Goal: Task Accomplishment & Management: Complete application form

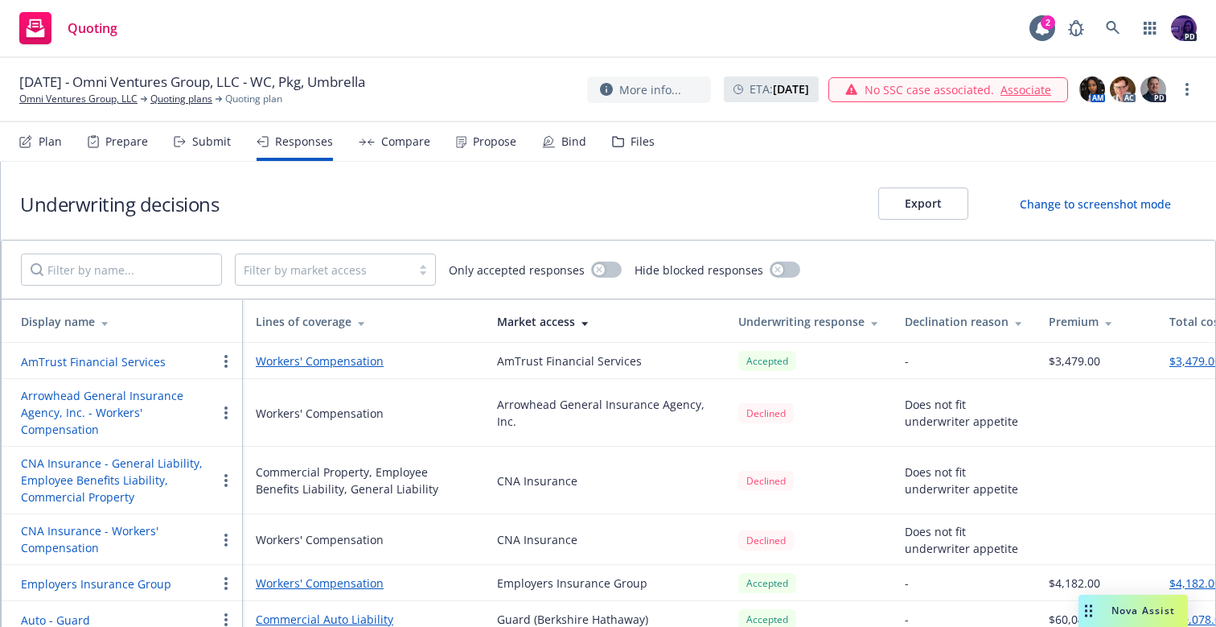
click at [198, 18] on div "Quoting 2 PD" at bounding box center [608, 29] width 1216 height 58
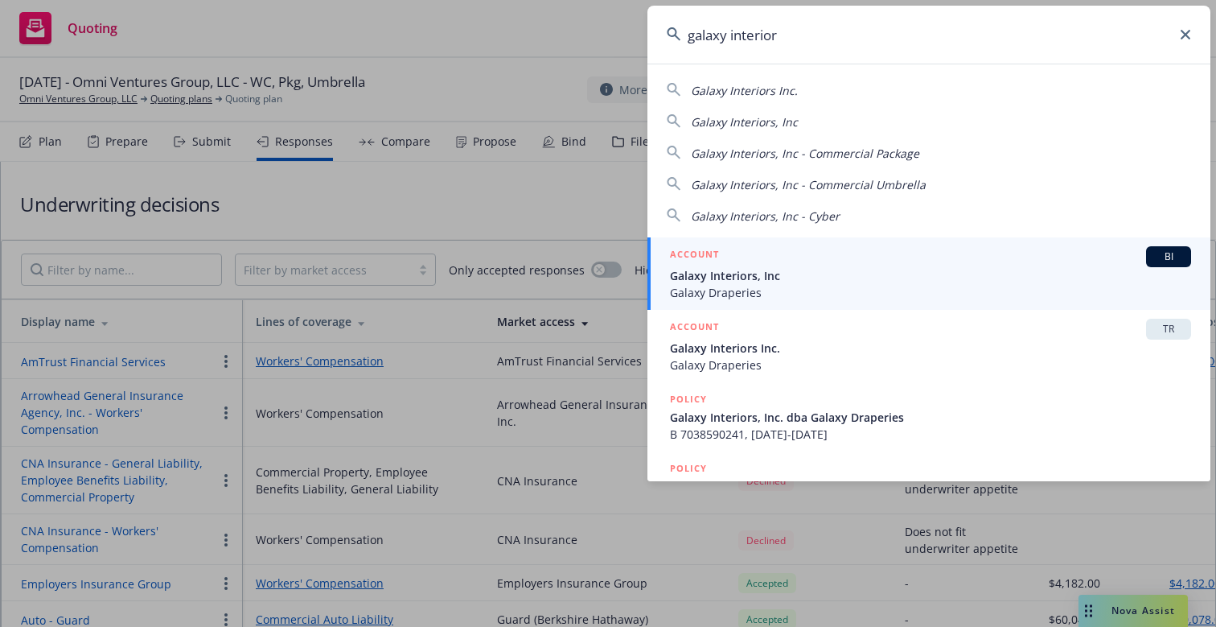
type input "galaxy interior"
click at [724, 288] on span "Galaxy Draperies" at bounding box center [930, 292] width 521 height 17
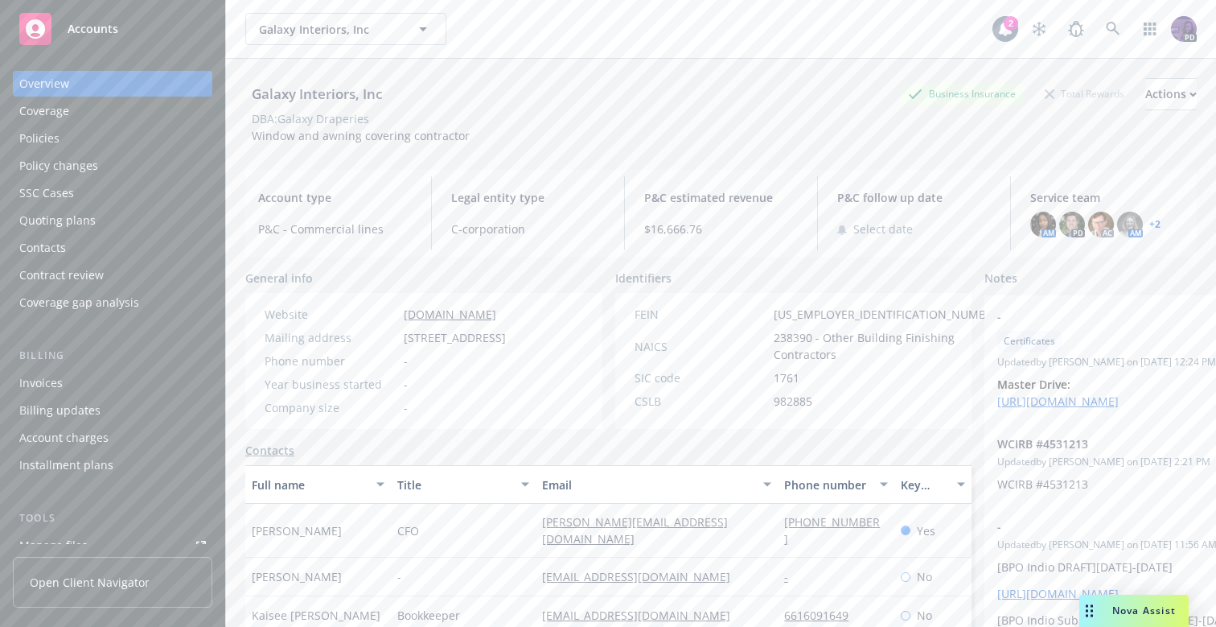
click at [141, 224] on div "Quoting plans" at bounding box center [112, 221] width 187 height 26
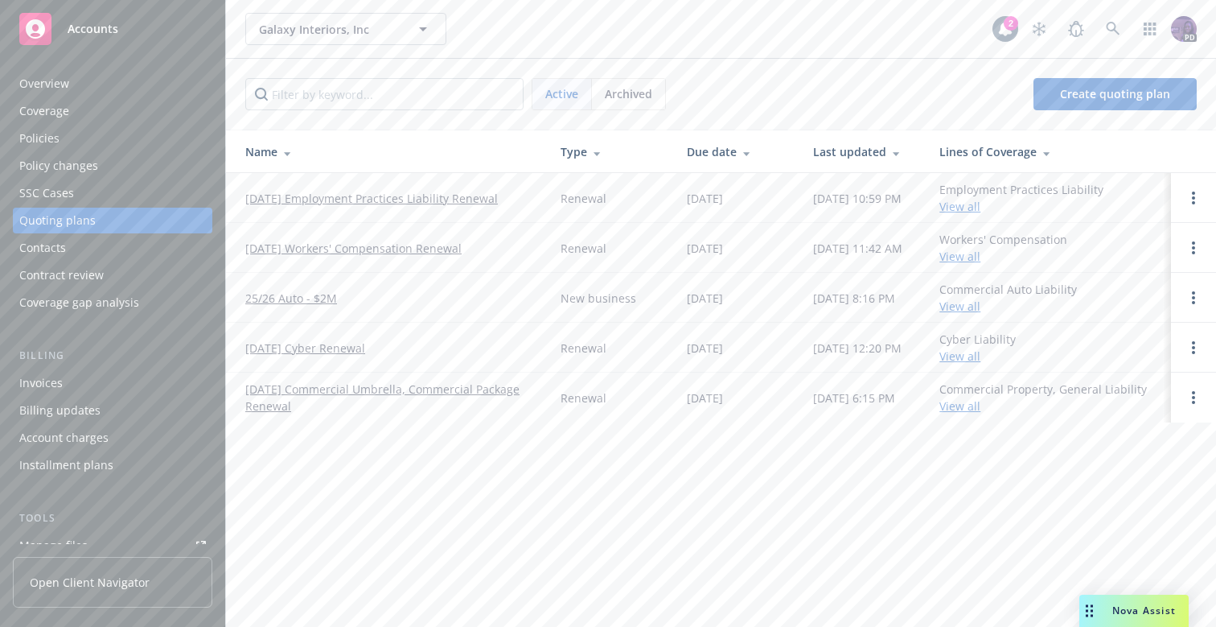
click at [277, 249] on link "[DATE] Workers' Compensation Renewal" at bounding box center [353, 248] width 216 height 17
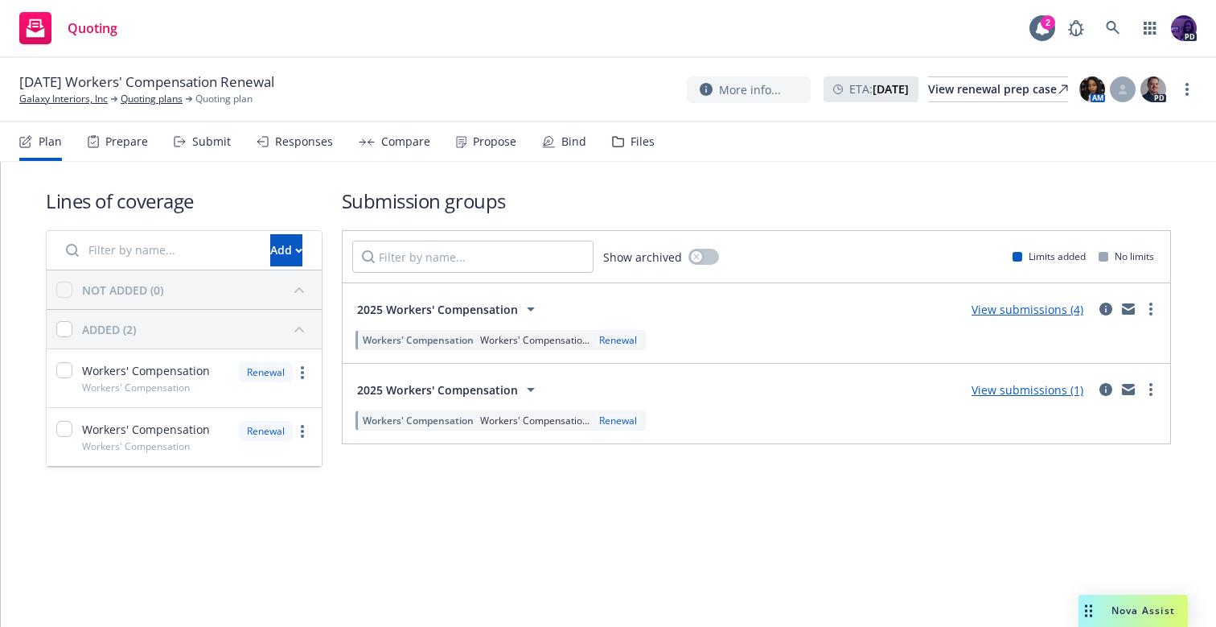
click at [396, 152] on div "Compare" at bounding box center [395, 141] width 72 height 39
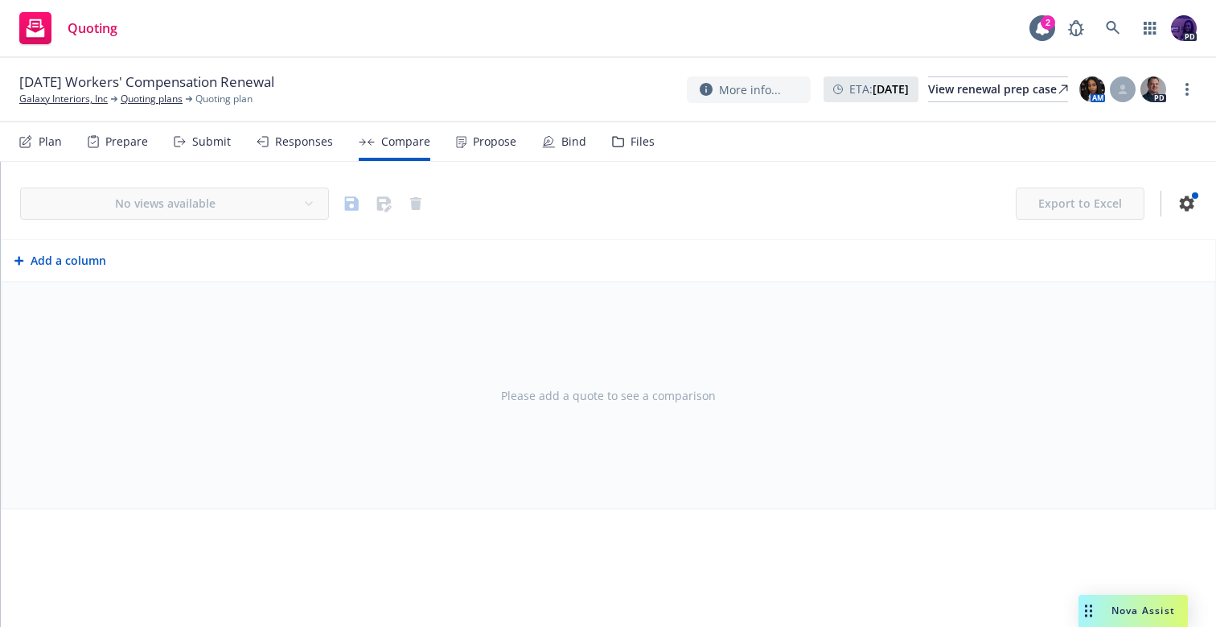
click at [302, 146] on div "Responses" at bounding box center [304, 141] width 58 height 13
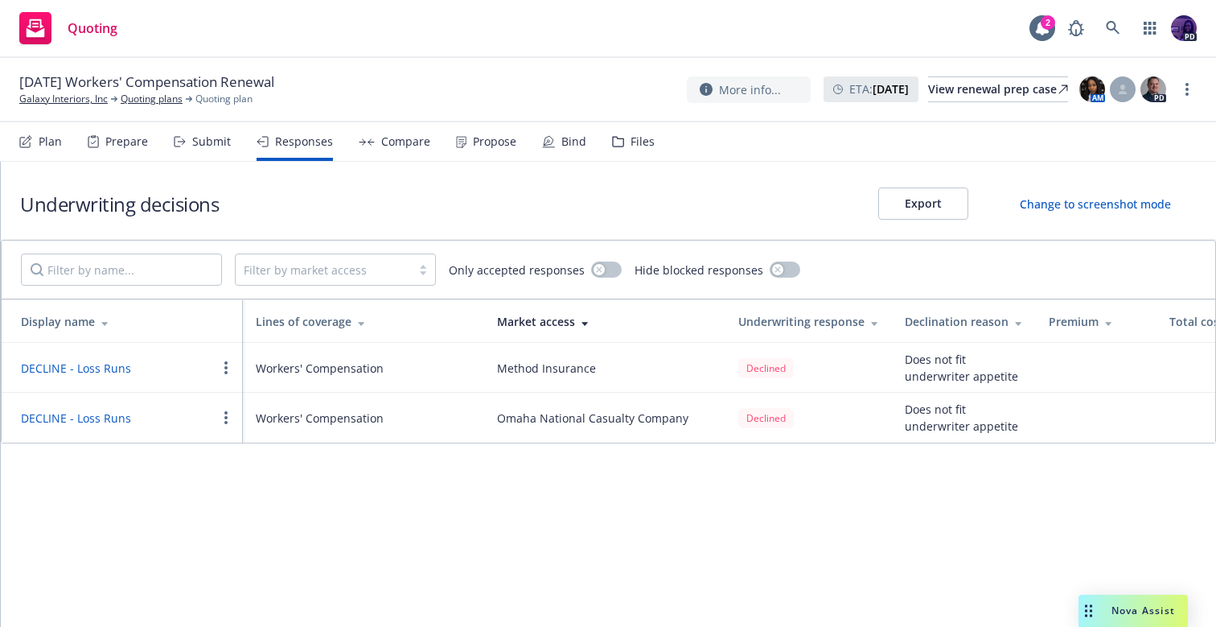
click at [220, 151] on div "Submit" at bounding box center [202, 141] width 57 height 39
